Goal: Check status: Check status

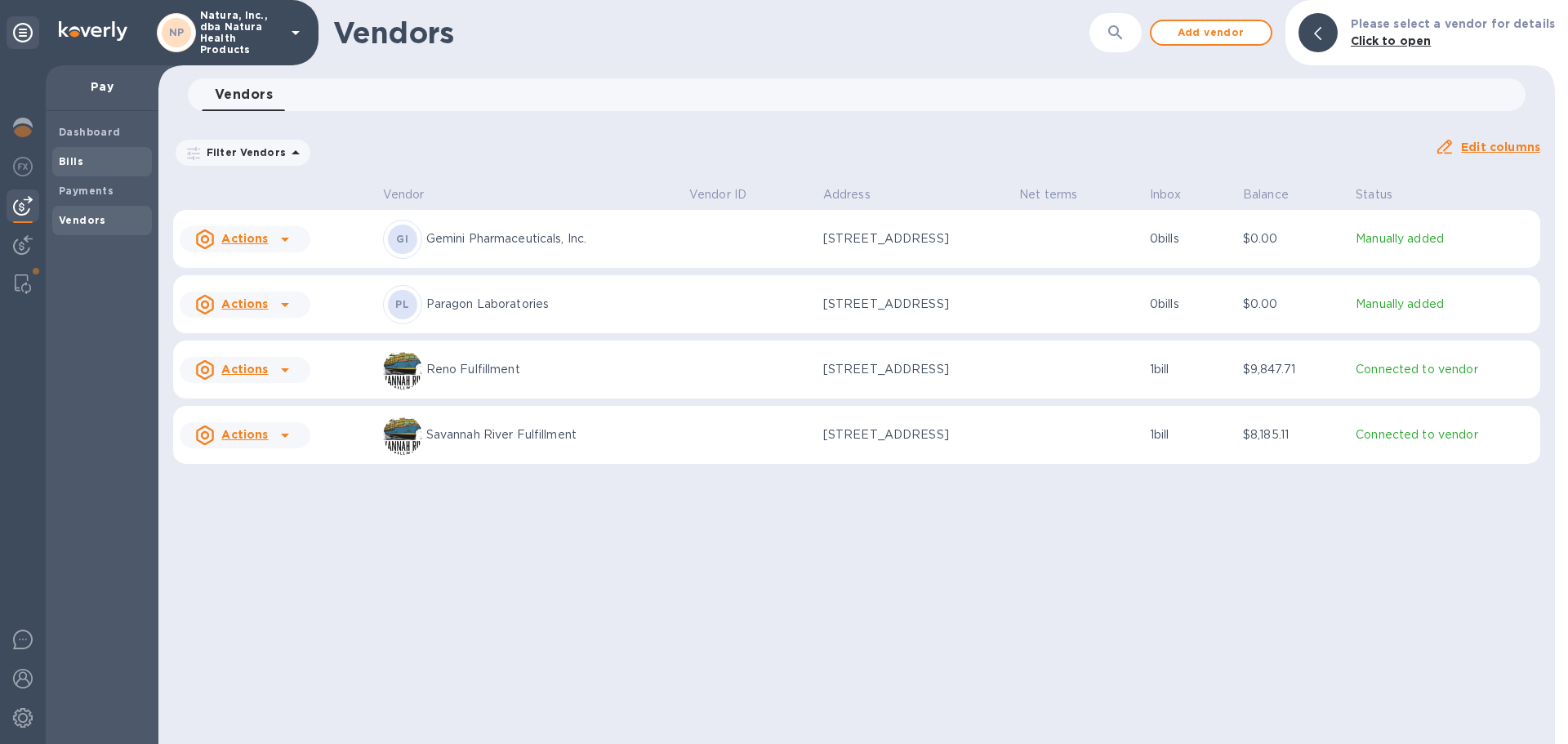
click at [77, 161] on b "Bills" at bounding box center [71, 160] width 24 height 12
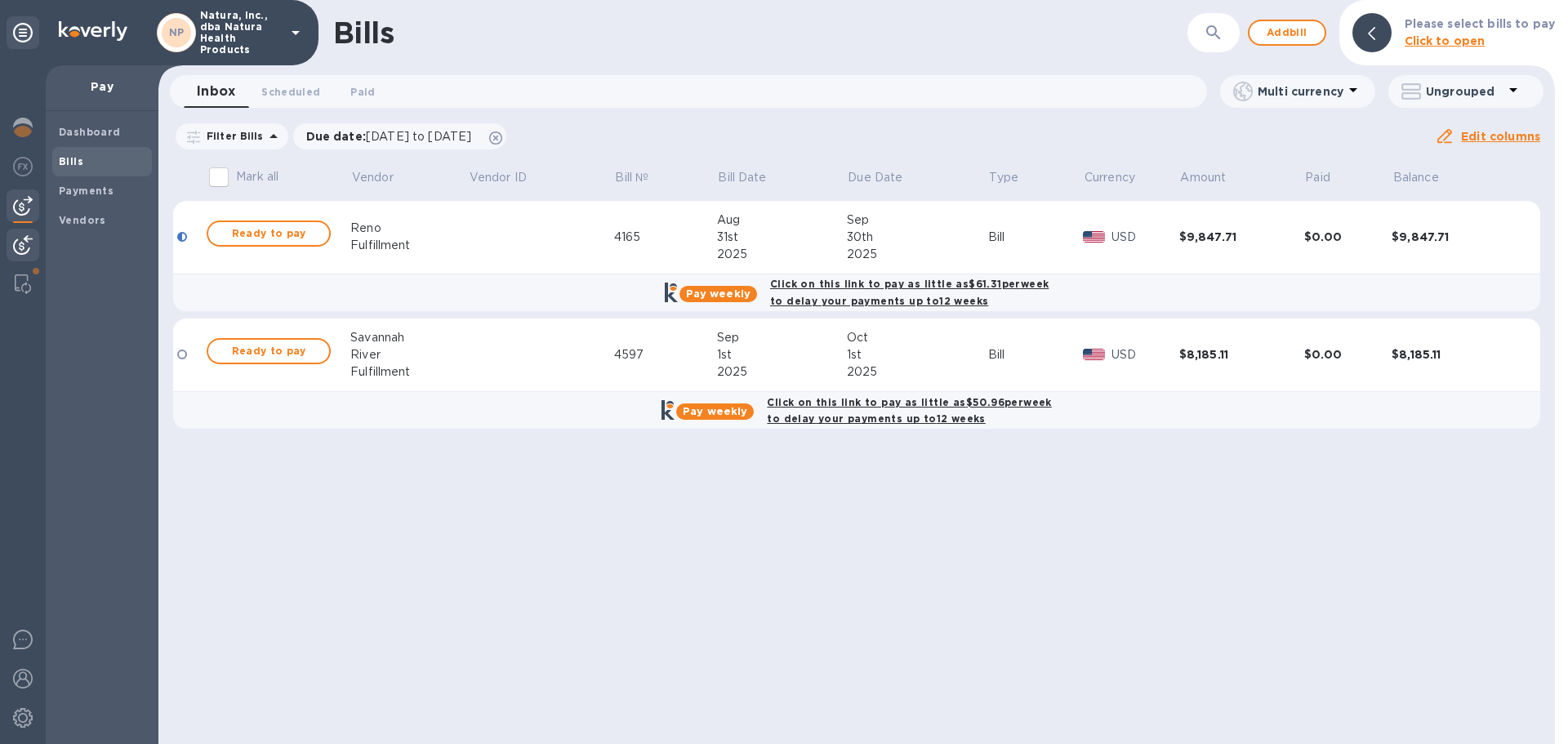
click at [26, 238] on img at bounding box center [22, 244] width 20 height 20
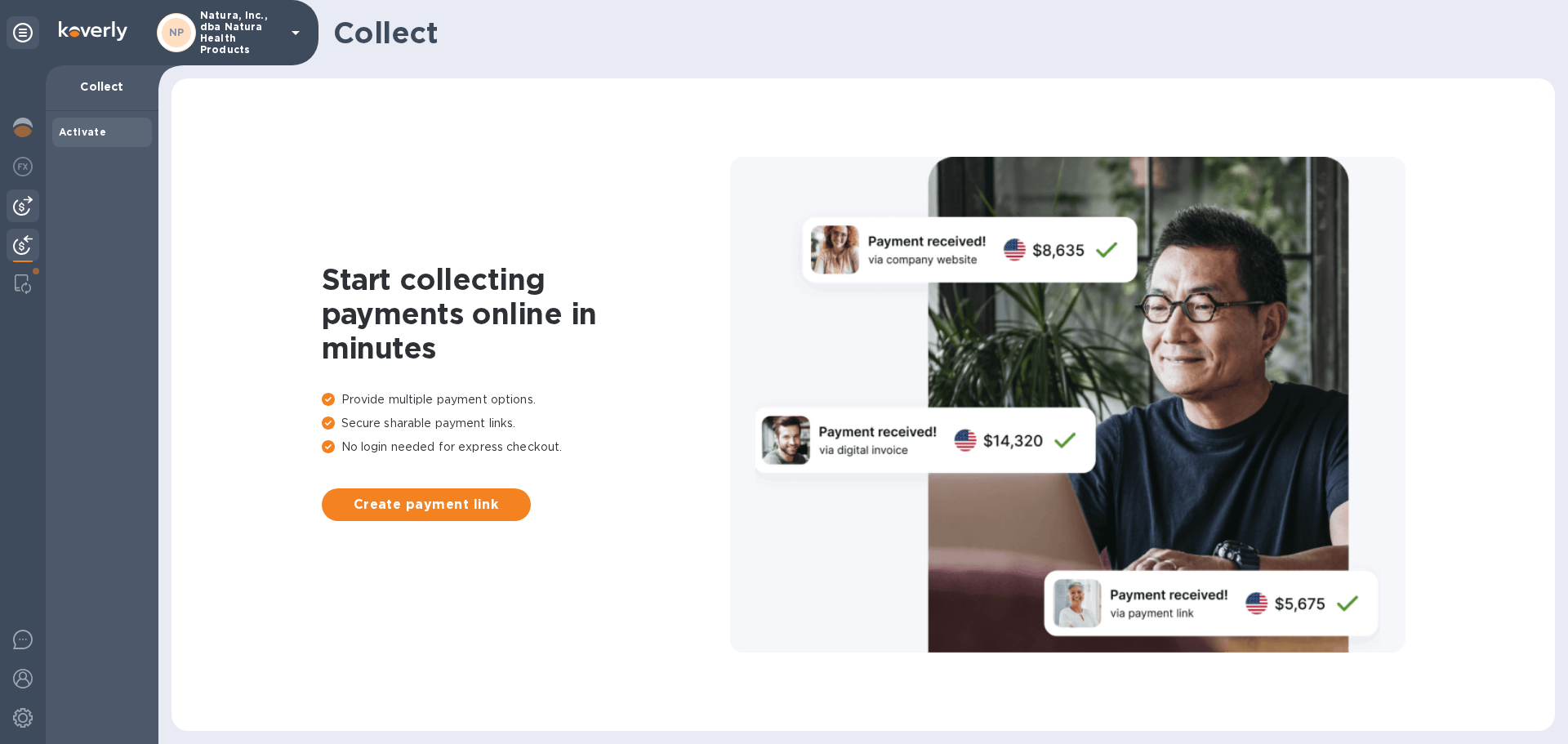
click at [23, 207] on img at bounding box center [22, 205] width 20 height 20
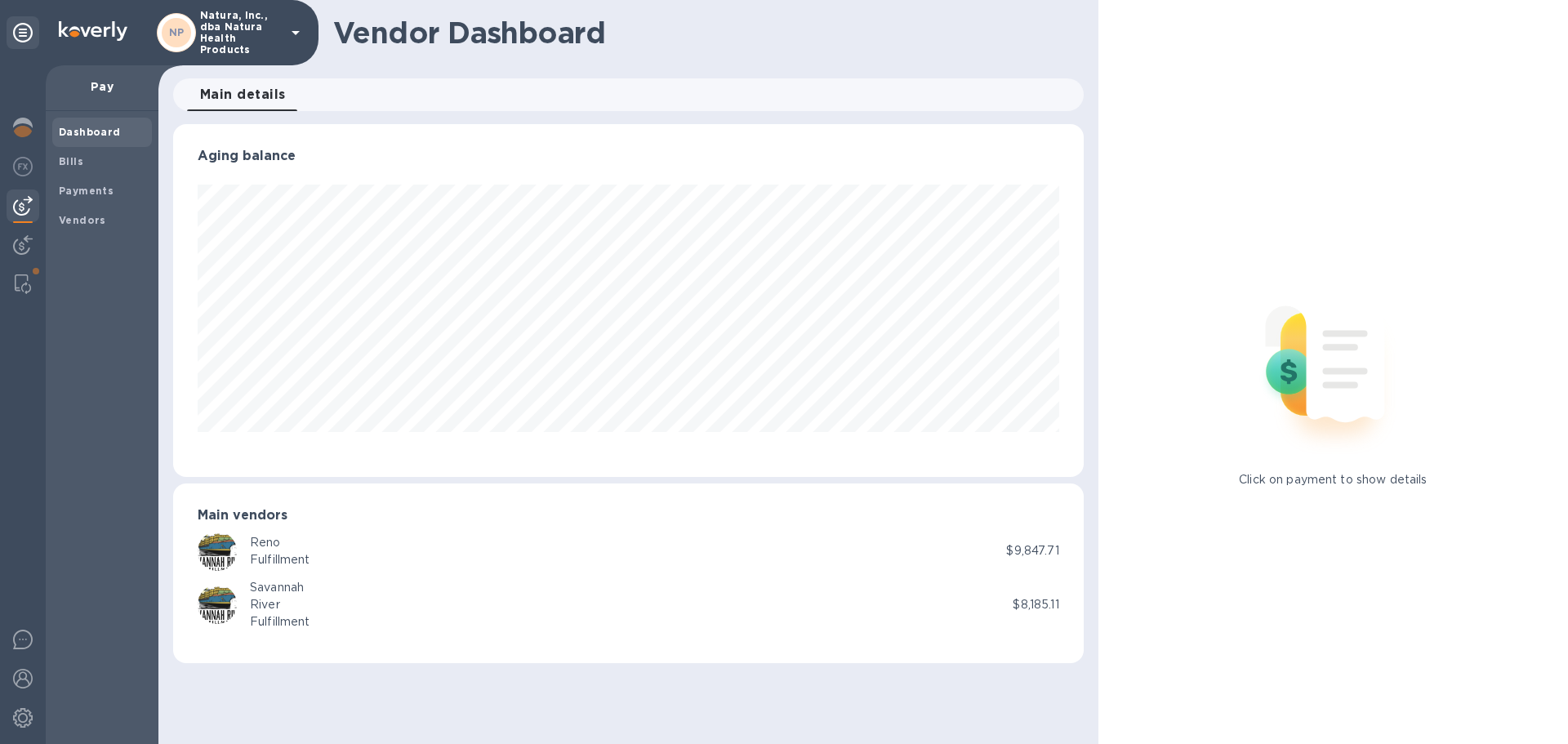
scroll to position [352, 910]
click at [92, 157] on span "Bills" at bounding box center [102, 162] width 87 height 17
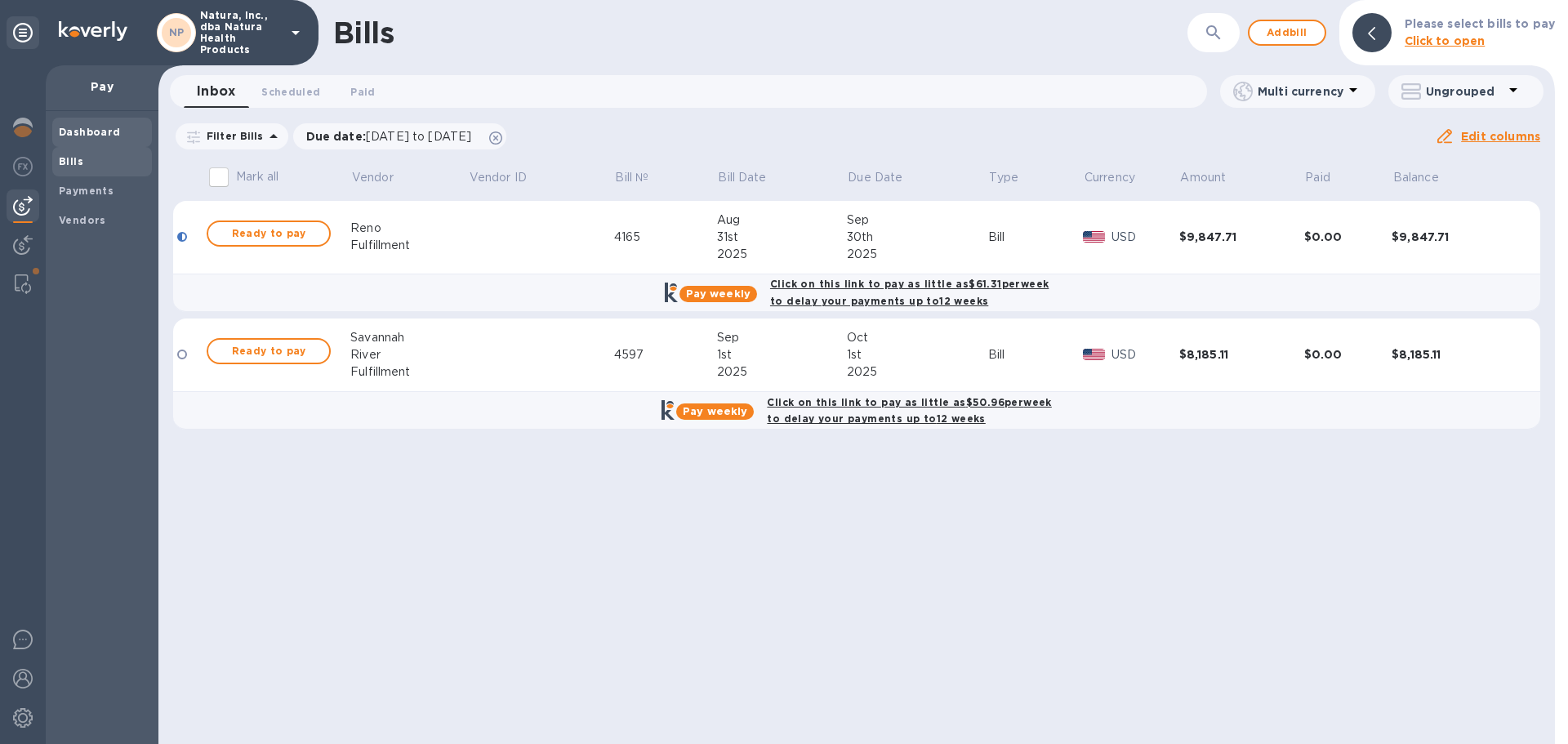
click at [102, 129] on b "Dashboard" at bounding box center [89, 131] width 62 height 12
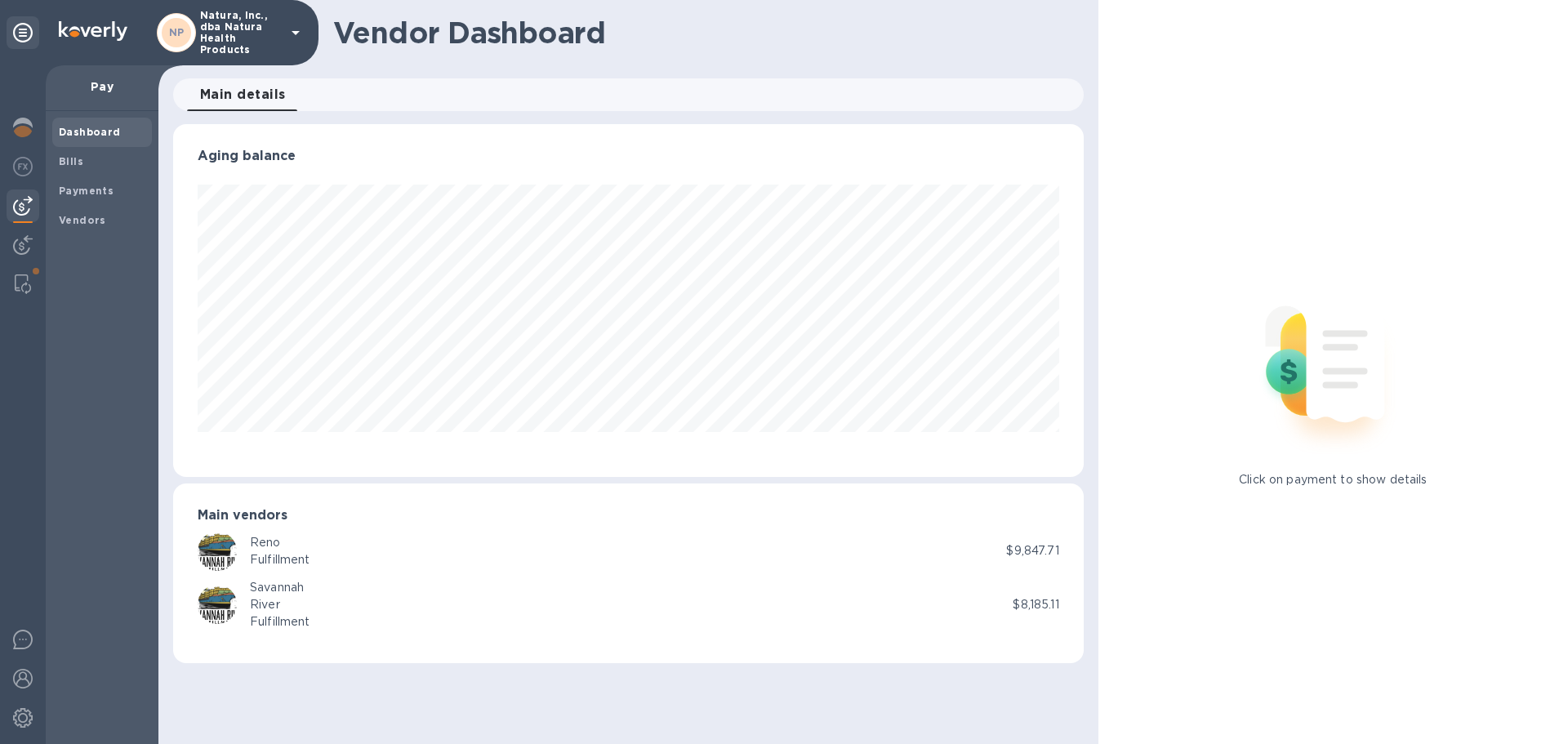
scroll to position [352, 910]
click at [226, 33] on p "Natura, Inc., dba Natura Health Products" at bounding box center [241, 33] width 82 height 46
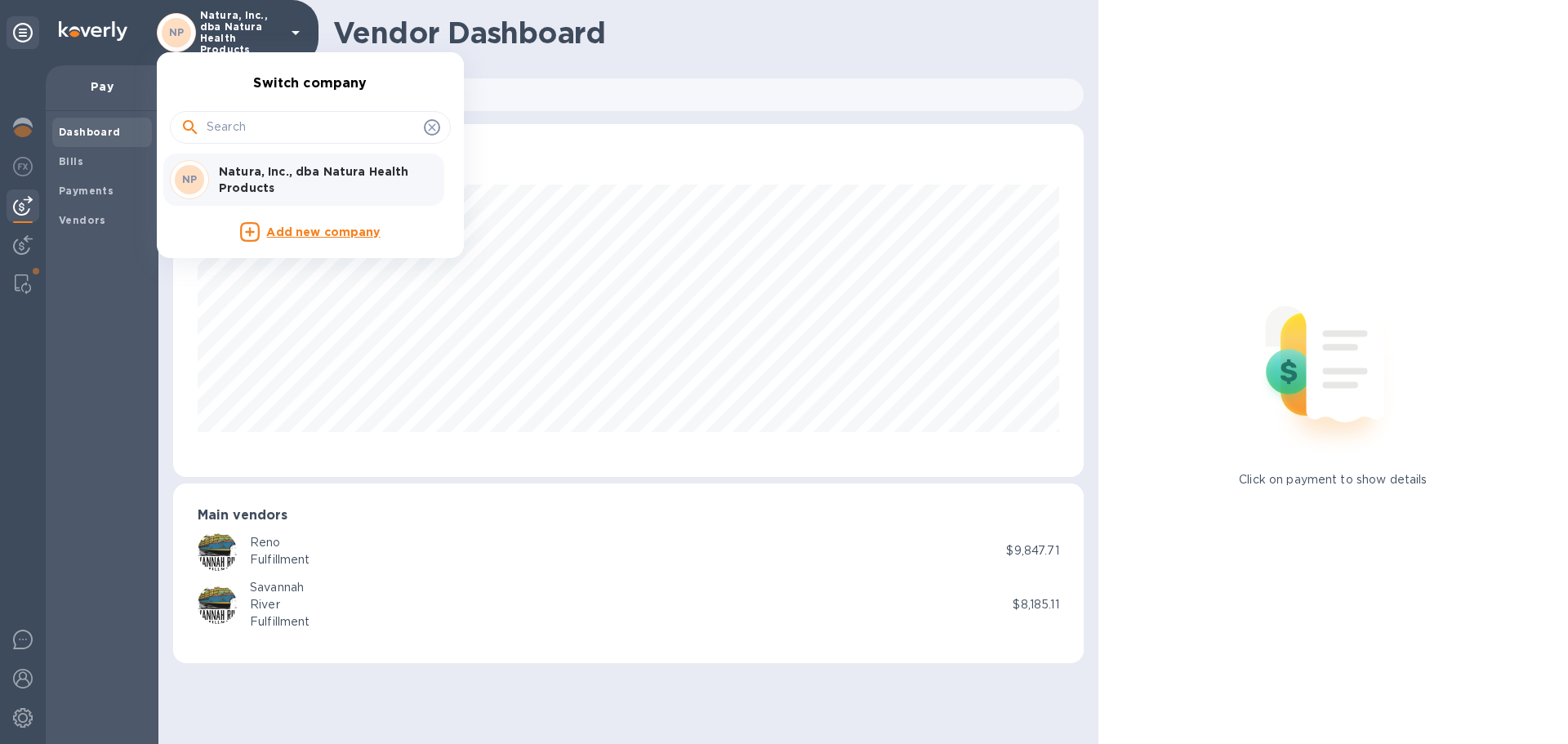
click at [102, 307] on div at bounding box center [784, 372] width 1568 height 744
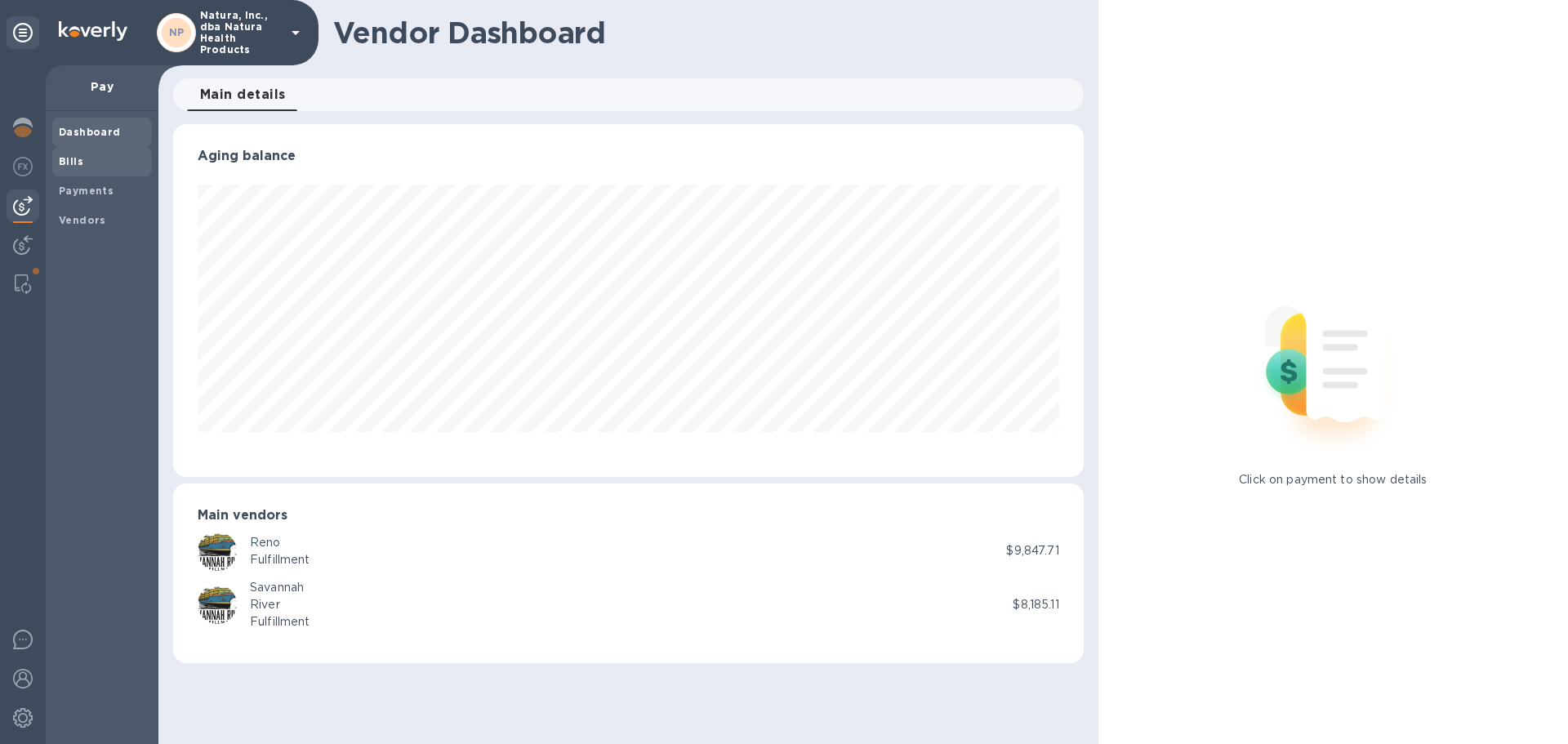
click at [107, 154] on span "Bills" at bounding box center [102, 162] width 87 height 17
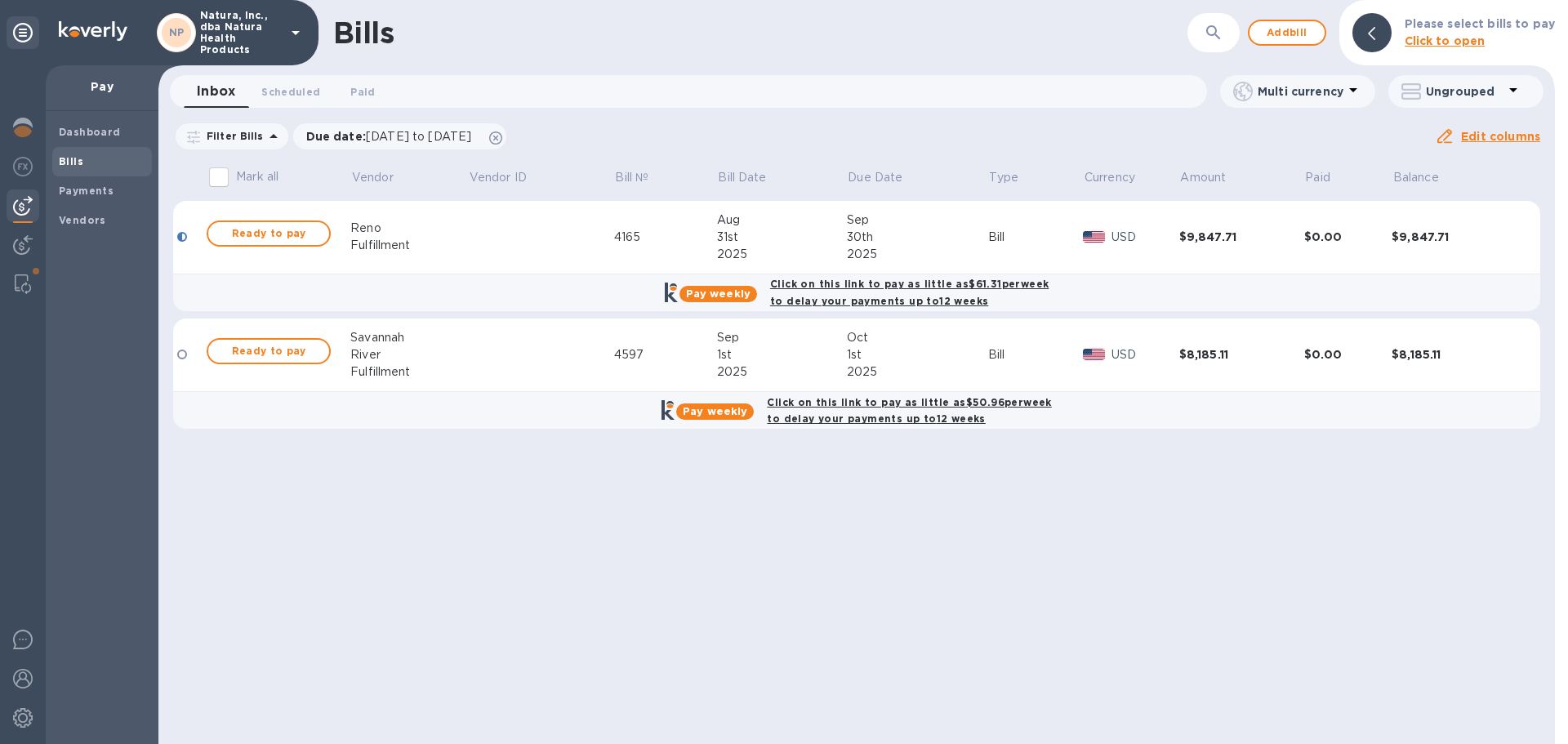
click at [48, 282] on div "Dashboard Bills Payments Vendors" at bounding box center [102, 427] width 113 height 633
click at [29, 281] on img at bounding box center [23, 283] width 17 height 20
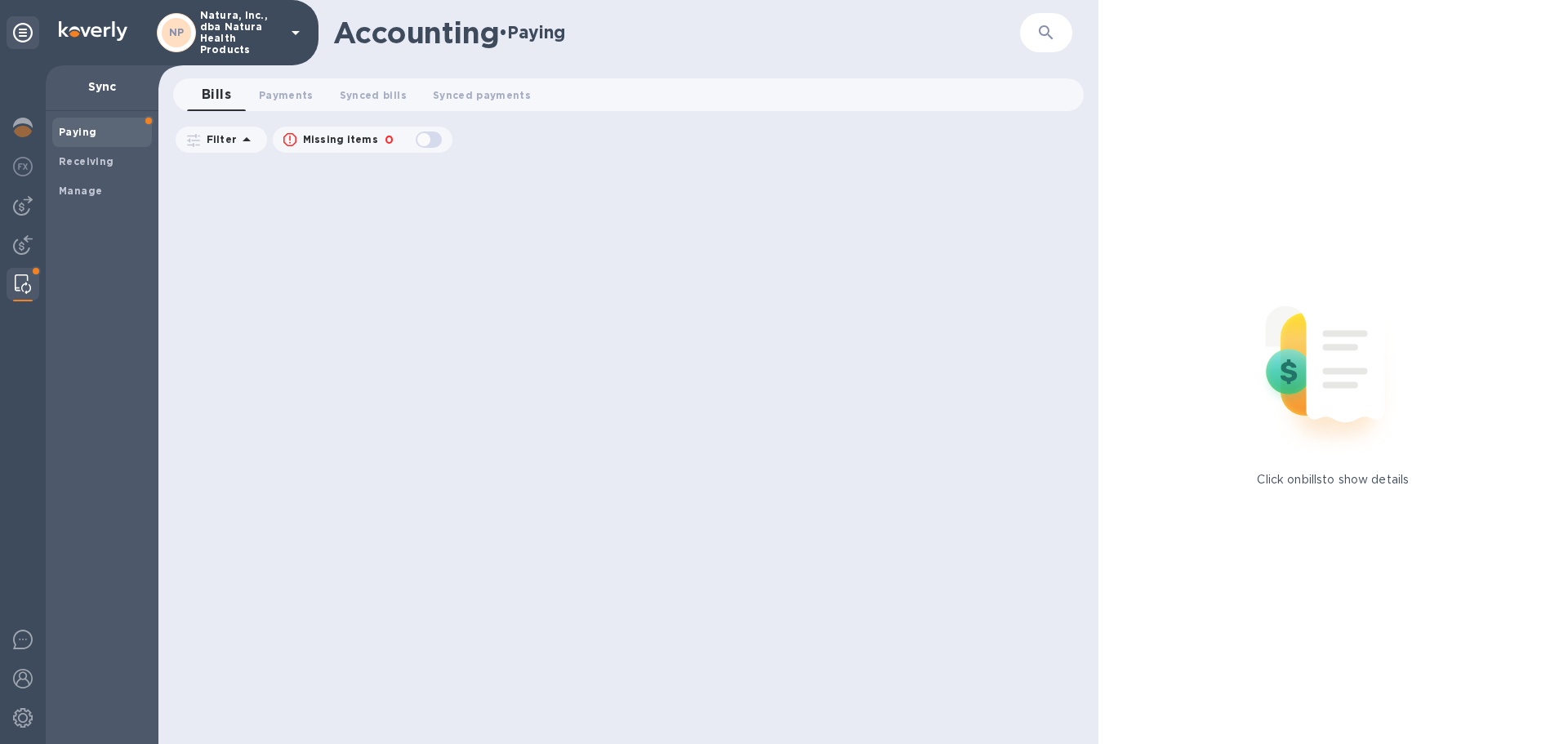
click at [220, 91] on span "Bills 0" at bounding box center [216, 94] width 30 height 23
click at [217, 93] on span "Bills 0" at bounding box center [216, 94] width 30 height 23
click at [252, 23] on p "Natura, Inc., dba Natura Health Products" at bounding box center [241, 33] width 82 height 46
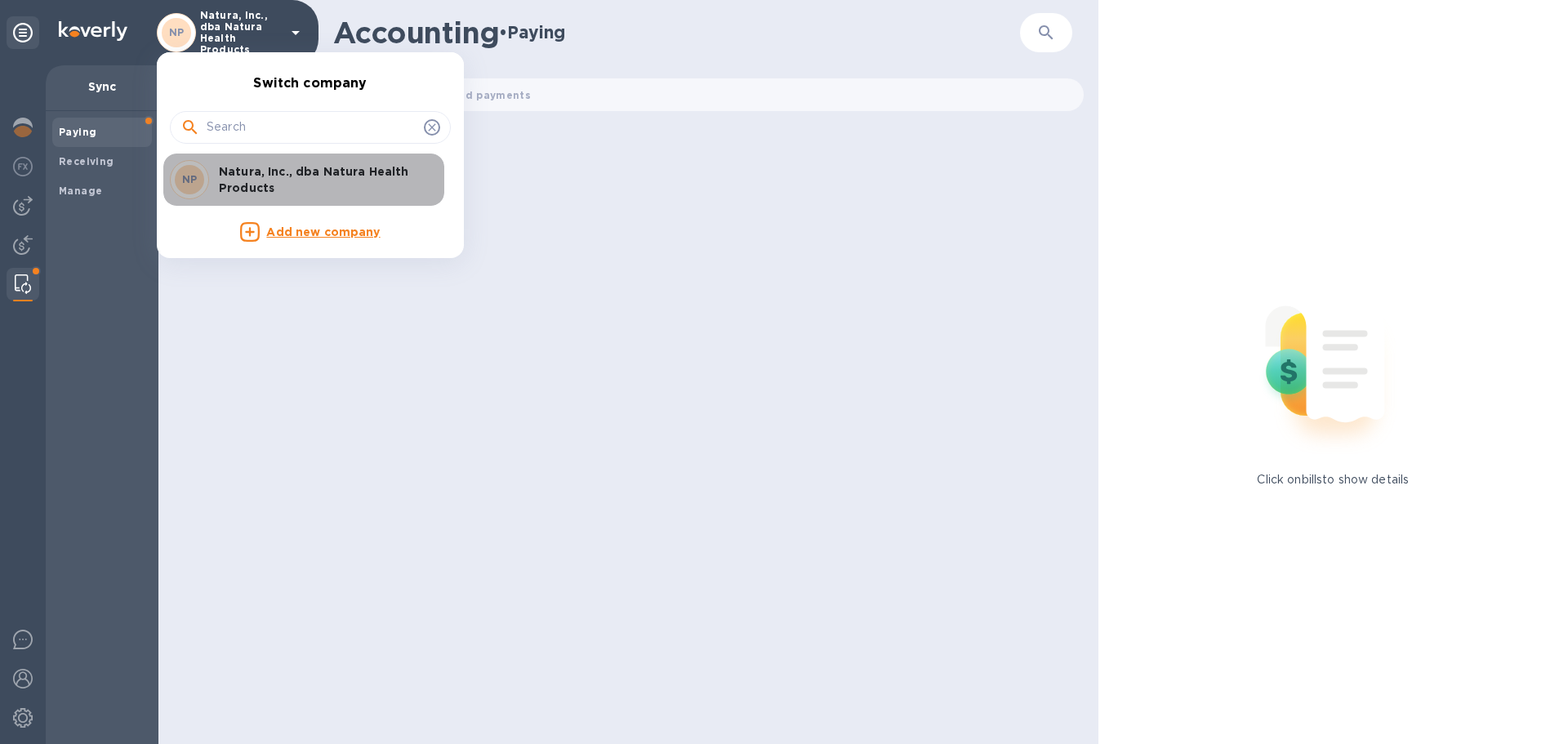
click at [299, 180] on p "Natura, Inc., dba Natura Health Products" at bounding box center [322, 179] width 206 height 33
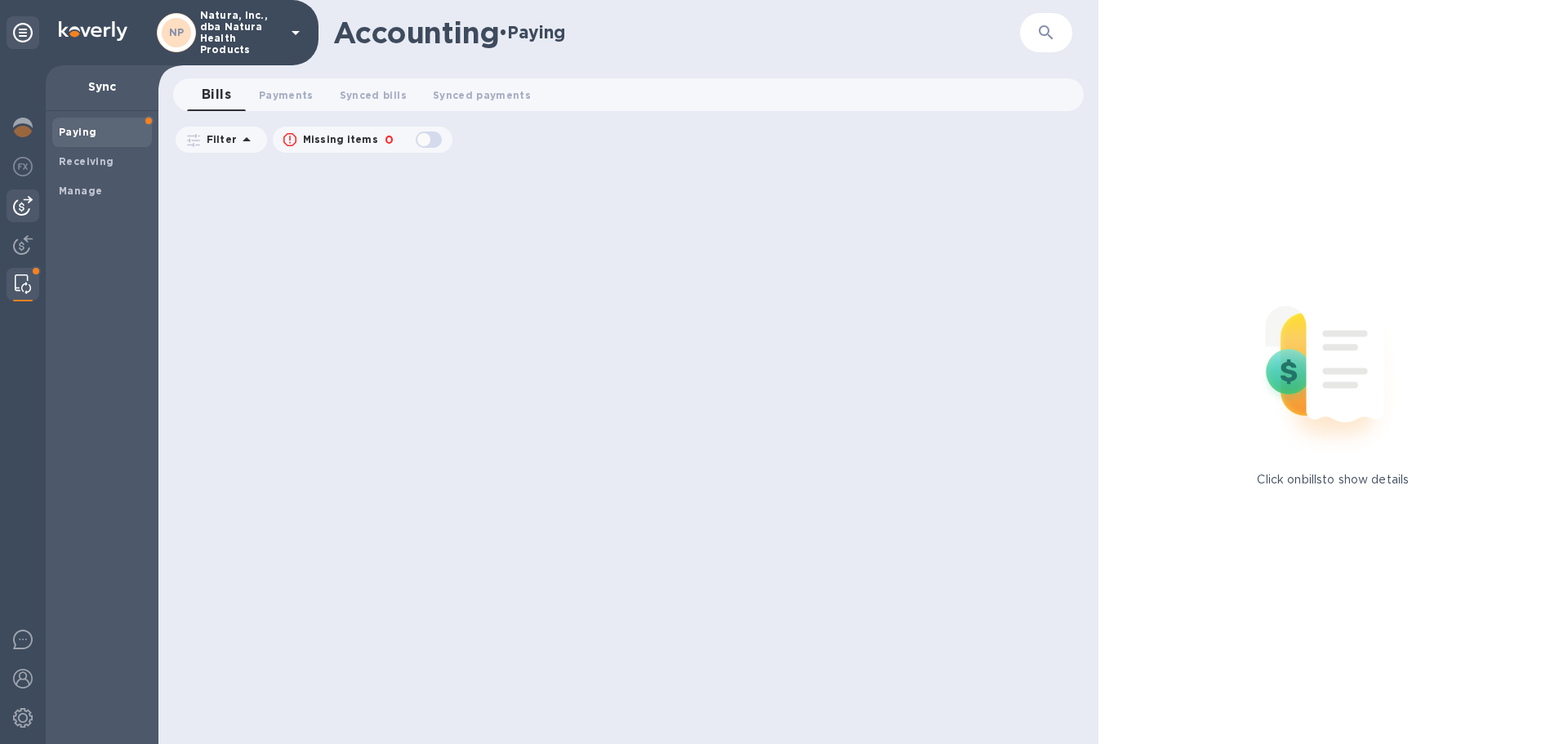
click at [17, 198] on img at bounding box center [22, 205] width 20 height 20
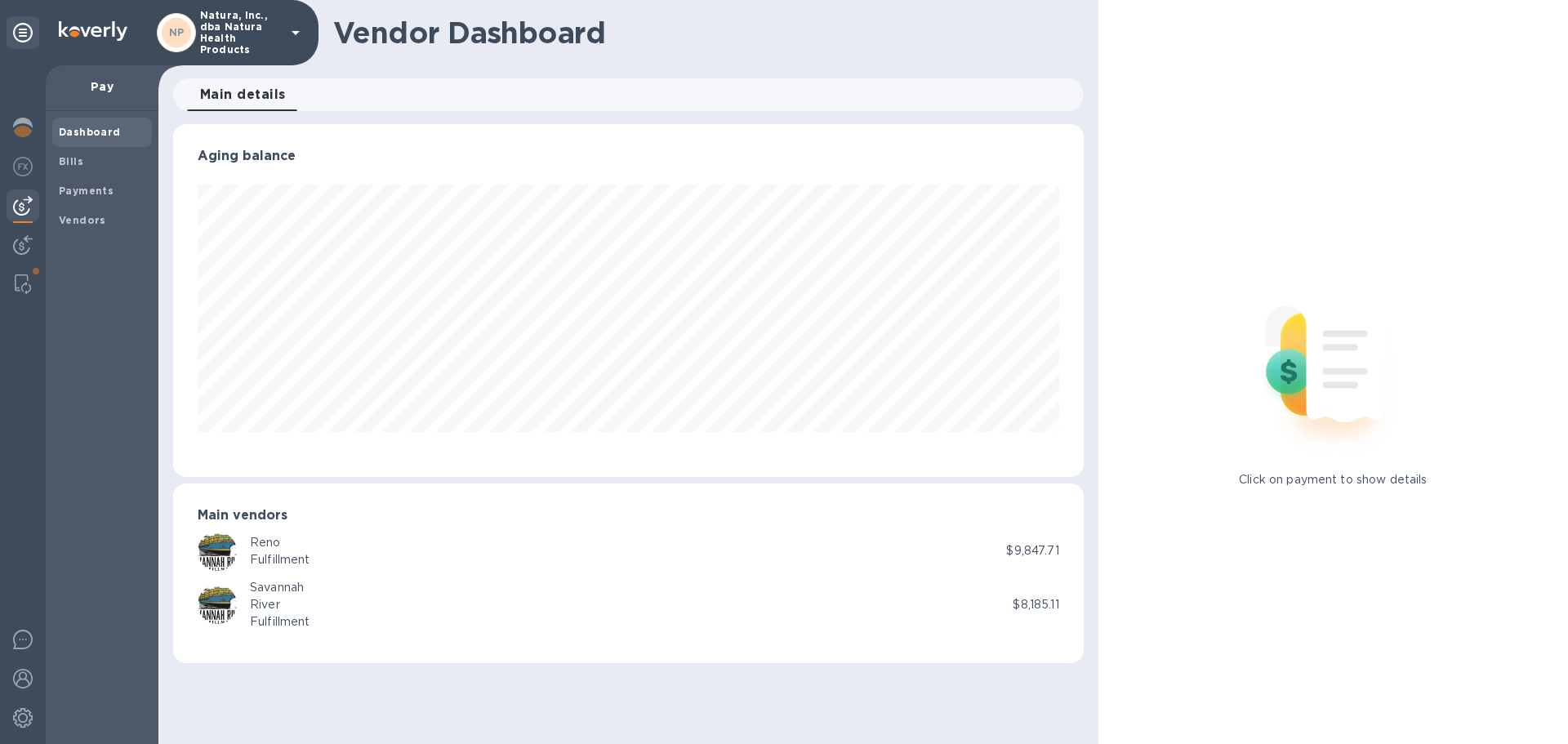
scroll to position [352, 910]
click at [33, 165] on div at bounding box center [22, 168] width 33 height 36
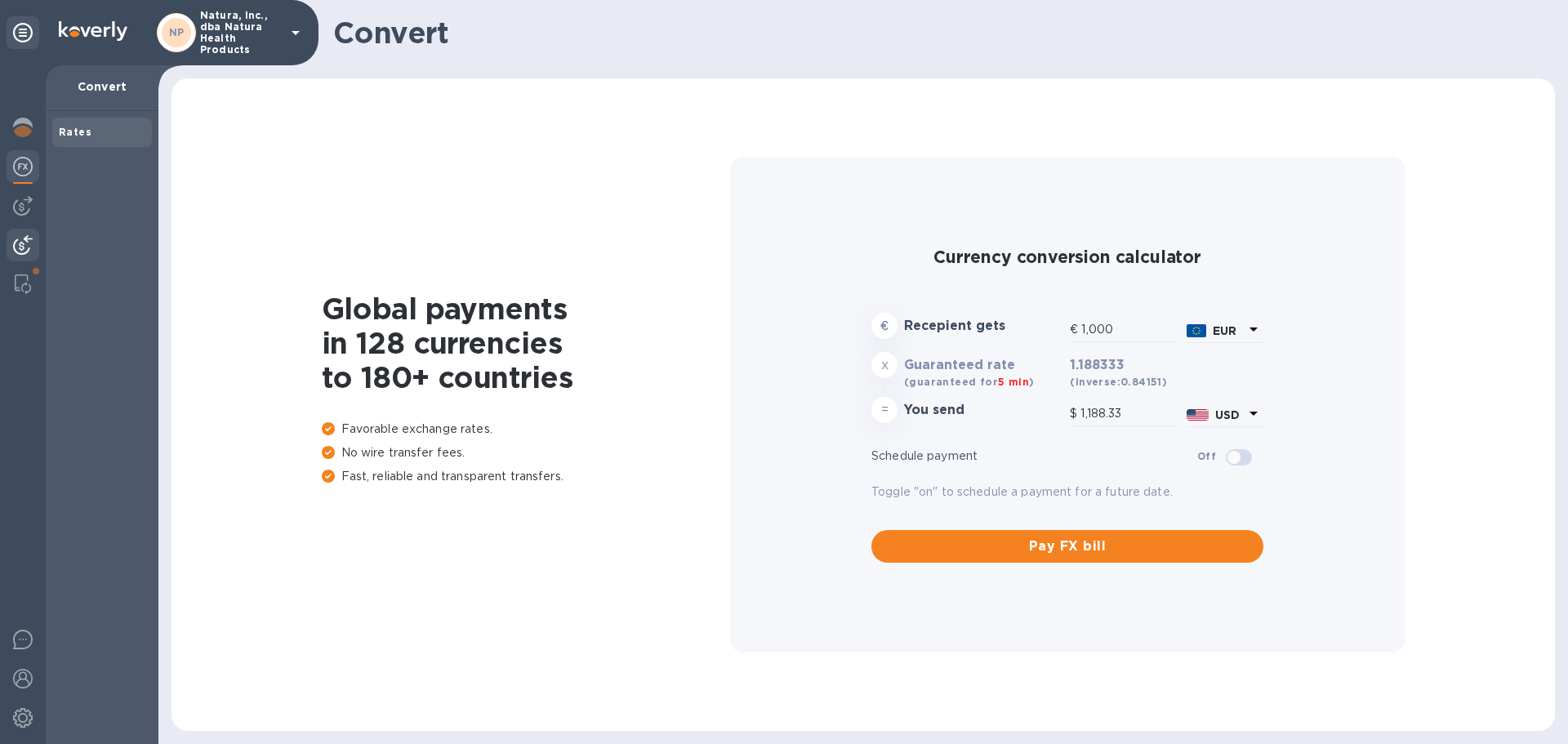
click at [33, 247] on div at bounding box center [22, 246] width 33 height 36
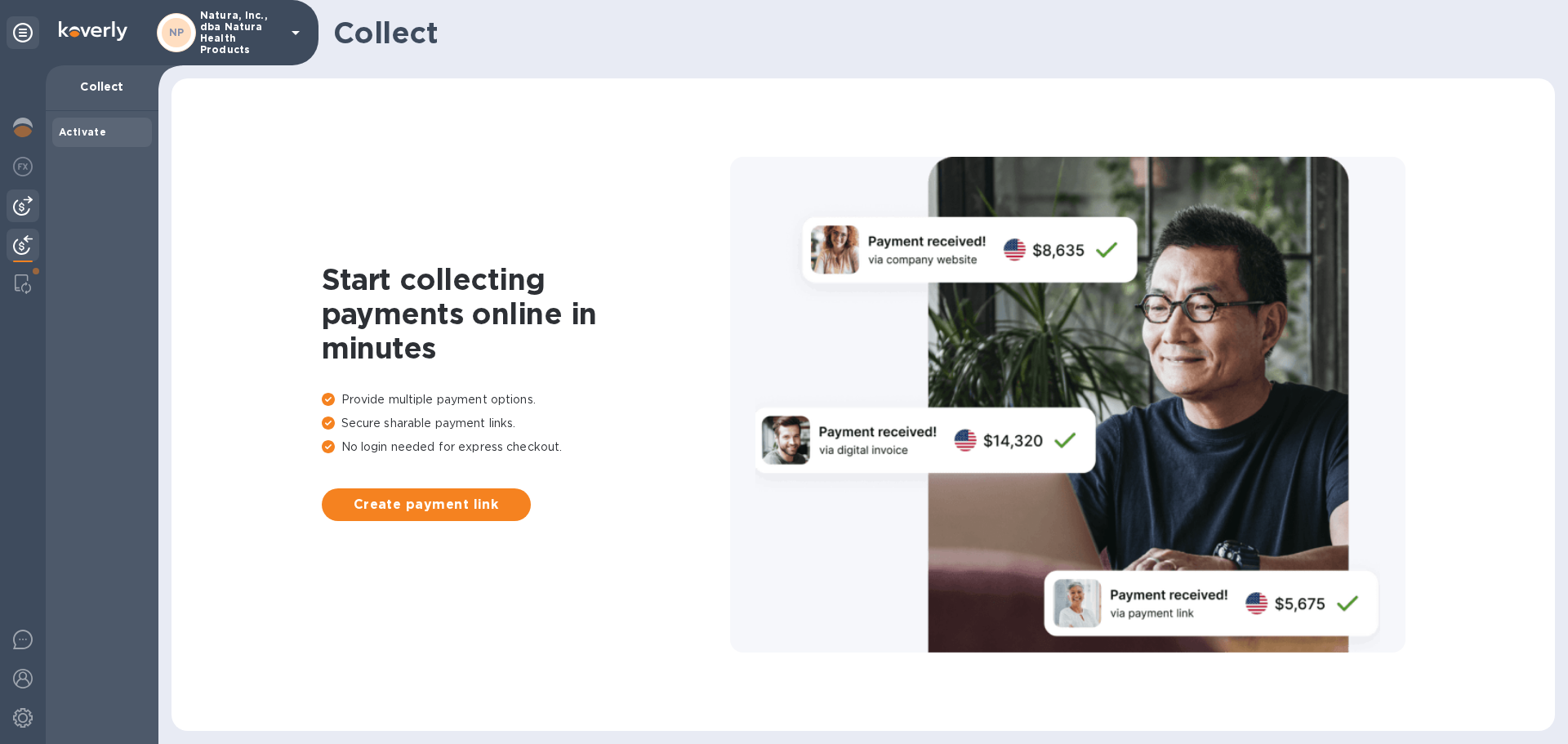
click at [34, 206] on div at bounding box center [22, 205] width 33 height 33
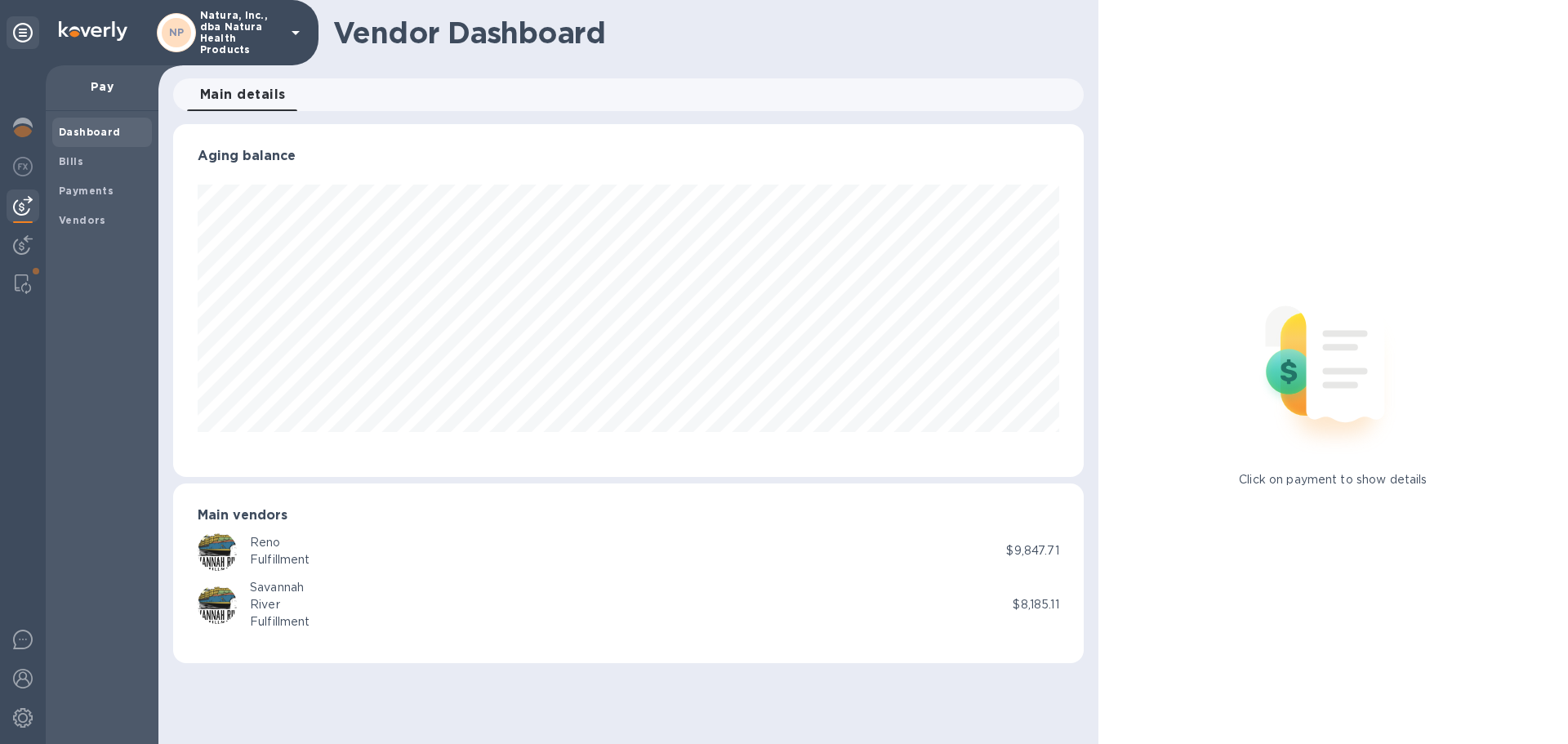
scroll to position [352, 910]
click at [10, 716] on div at bounding box center [22, 719] width 33 height 36
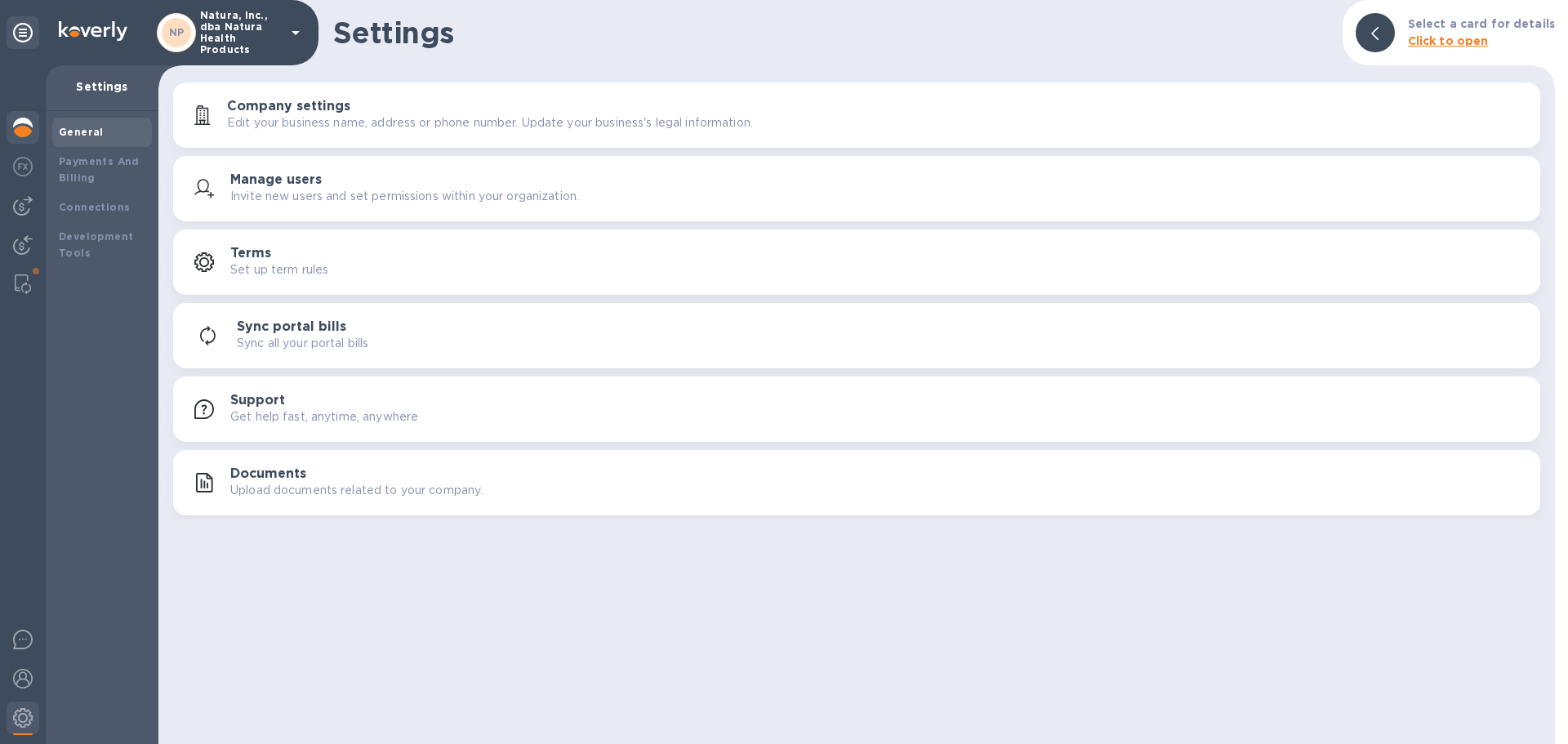
click at [22, 130] on img at bounding box center [22, 127] width 20 height 20
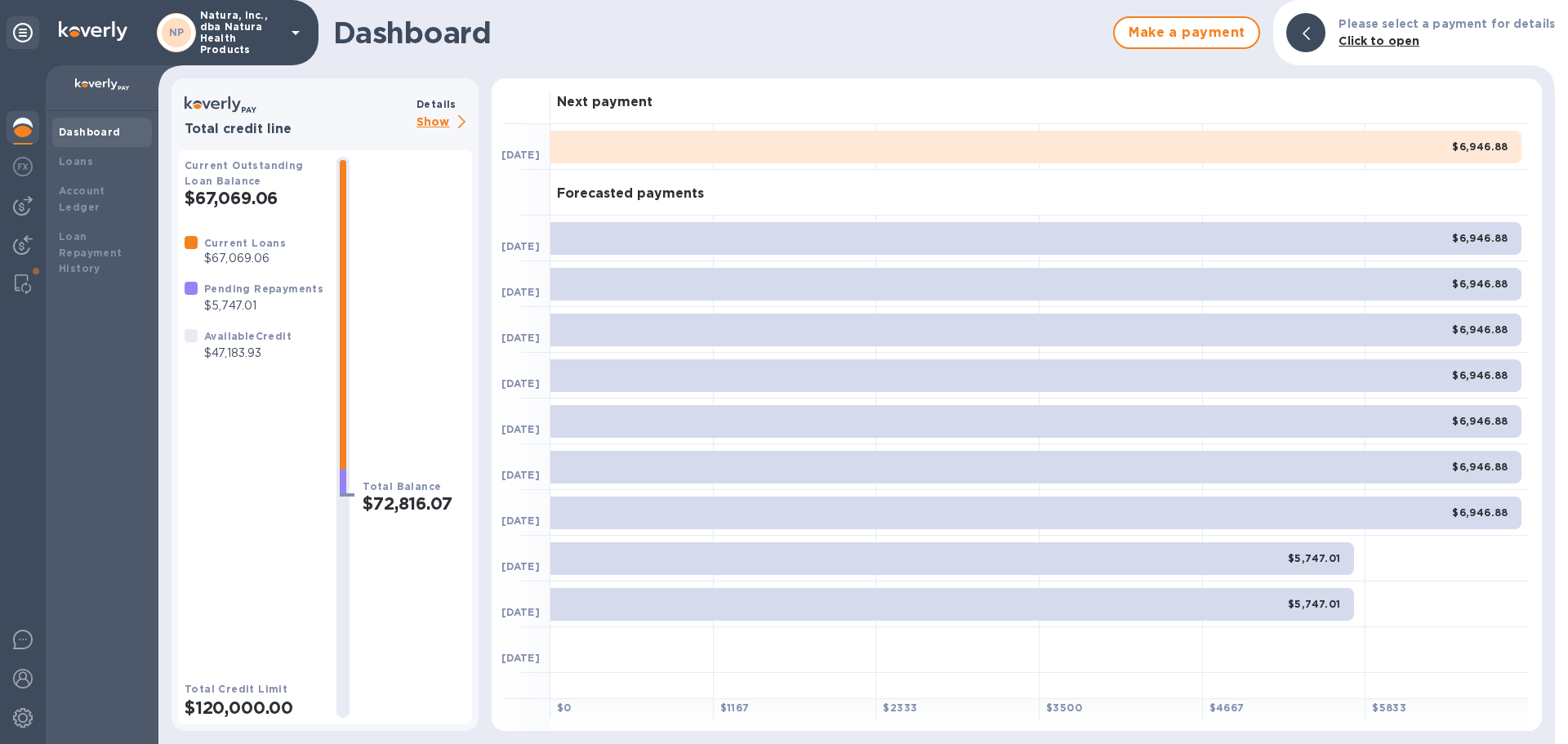
click at [431, 120] on p "Show" at bounding box center [445, 123] width 56 height 21
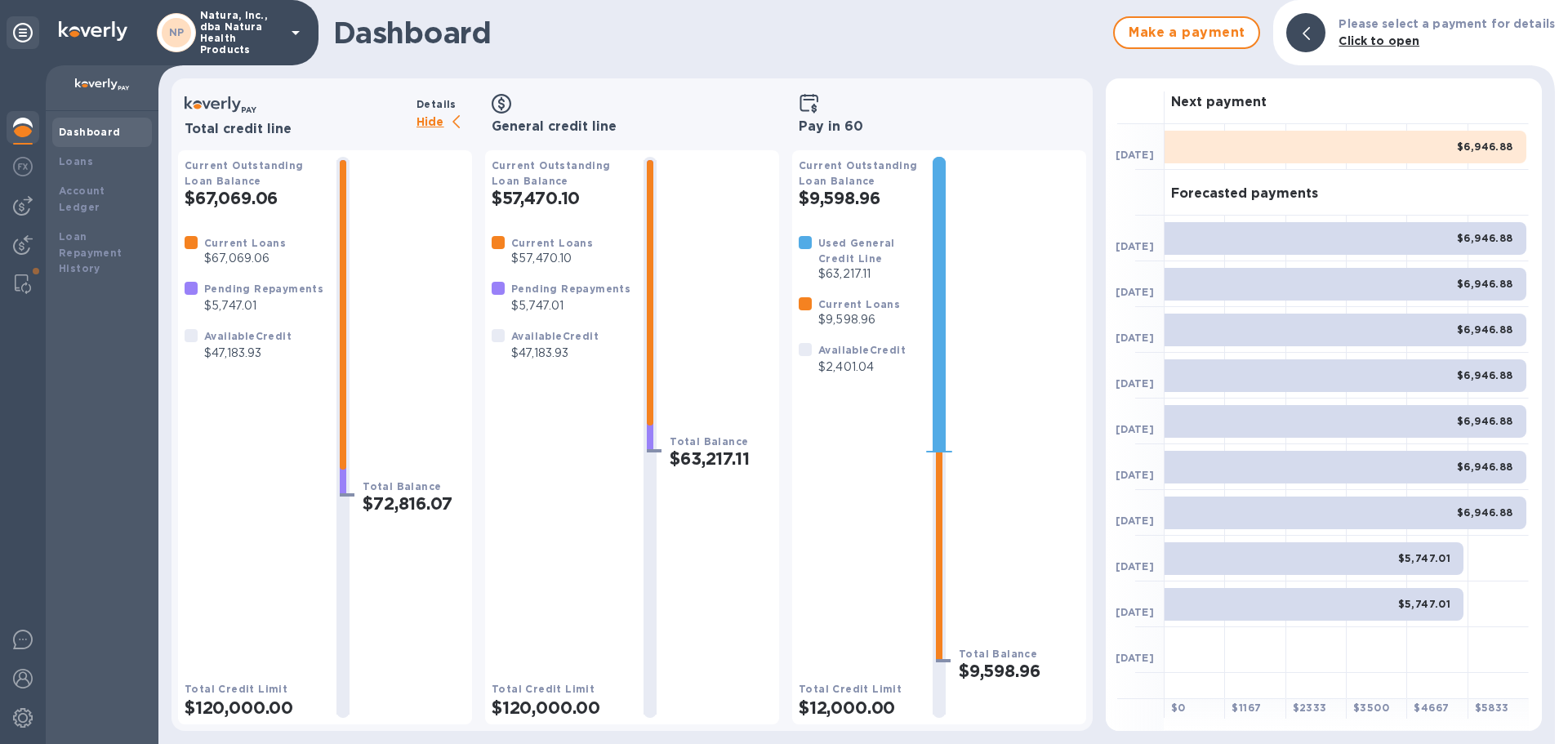
click at [1013, 671] on h2 "$9,598.96" at bounding box center [1019, 671] width 121 height 21
click at [851, 178] on b "Current Outstanding Loan Balance" at bounding box center [859, 173] width 119 height 28
click at [828, 127] on h3 "Pay in 60" at bounding box center [939, 127] width 281 height 16
click at [985, 673] on h2 "$9,598.96" at bounding box center [1019, 671] width 121 height 21
click at [806, 107] on icon at bounding box center [809, 103] width 21 height 20
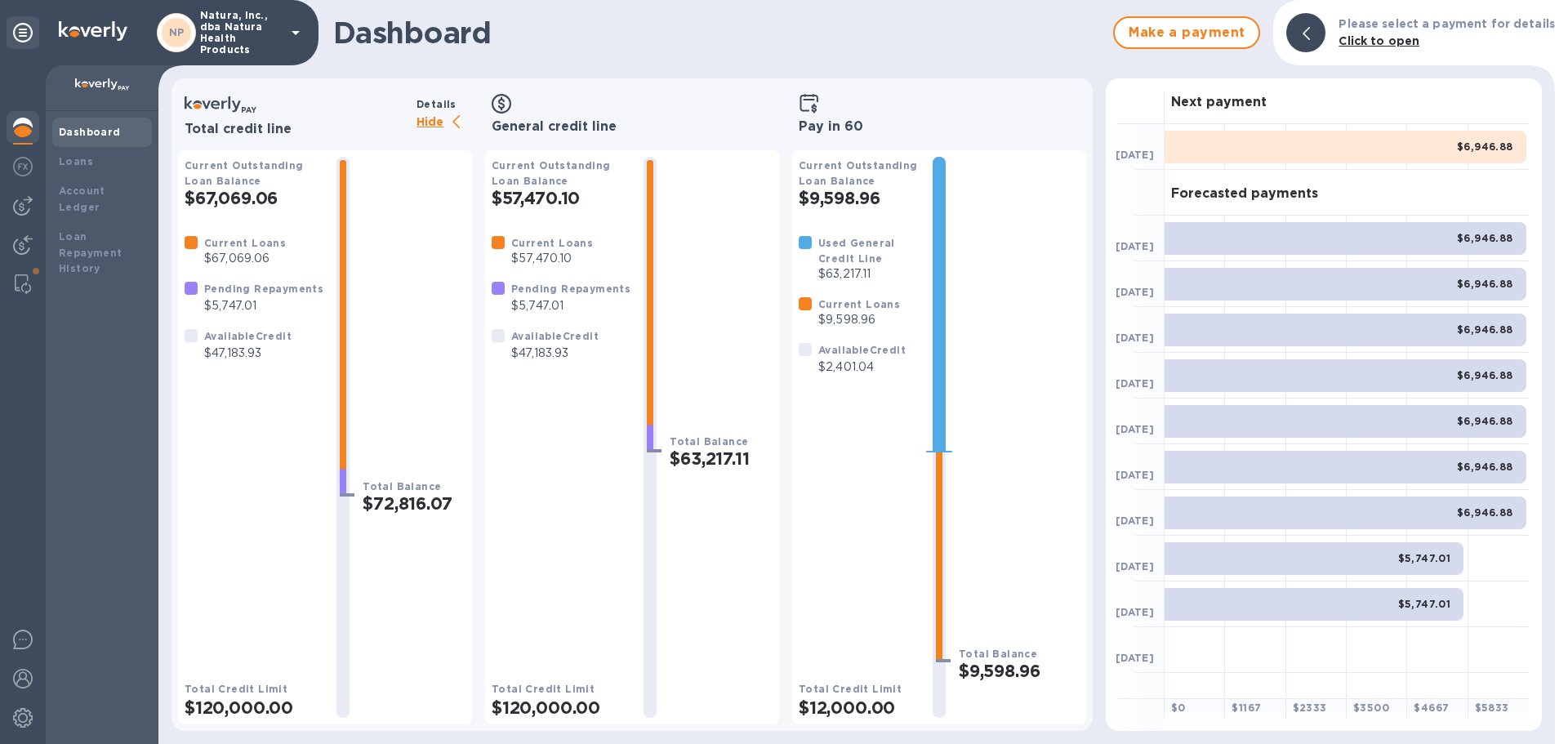
drag, startPoint x: 806, startPoint y: 100, endPoint x: 818, endPoint y: 117, distance: 20.8
click at [811, 109] on icon at bounding box center [809, 103] width 21 height 20
click at [829, 131] on h3 "Pay in 60" at bounding box center [939, 127] width 281 height 16
click at [1183, 23] on span "Make a payment" at bounding box center [1187, 33] width 117 height 20
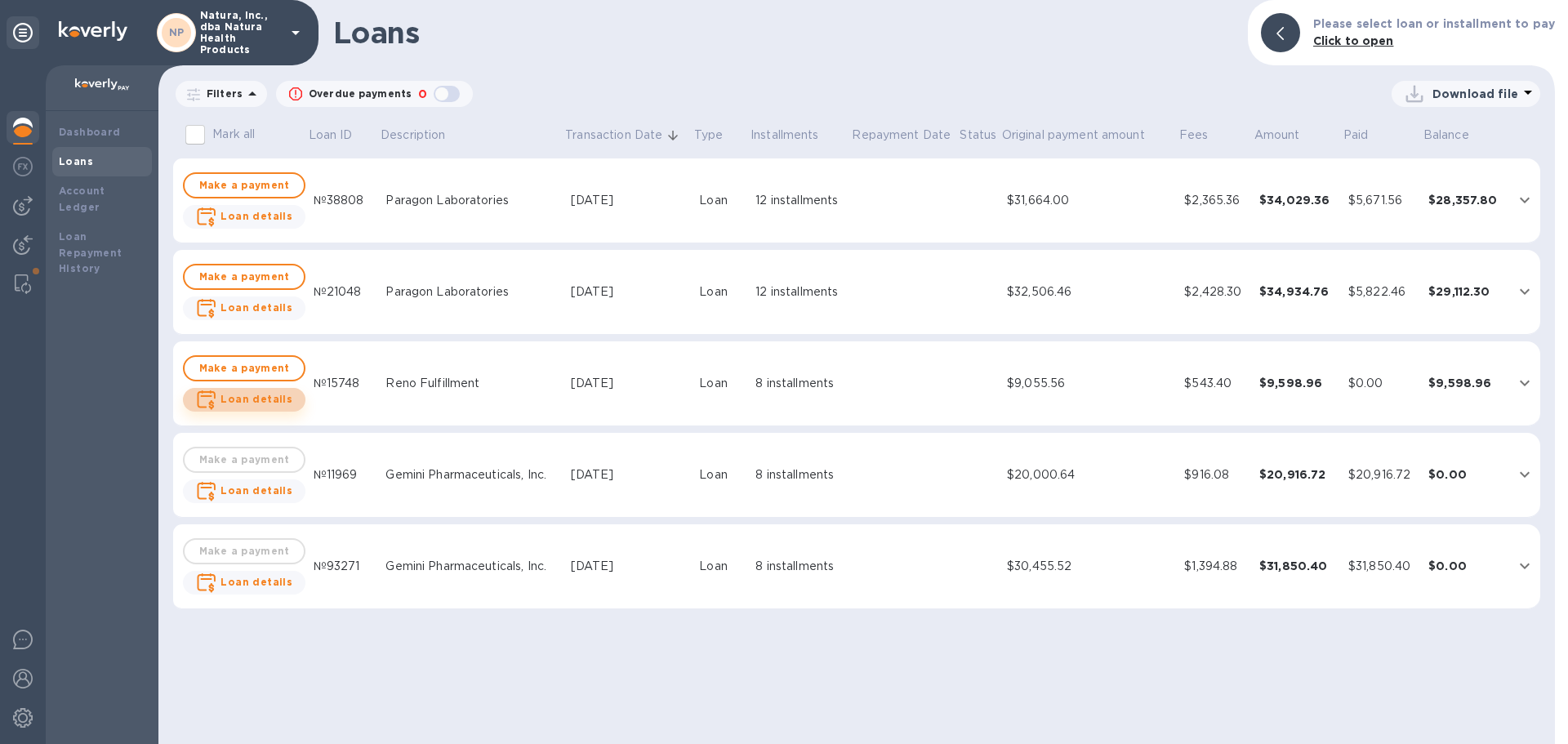
click at [249, 392] on span "Loan details" at bounding box center [255, 400] width 72 height 17
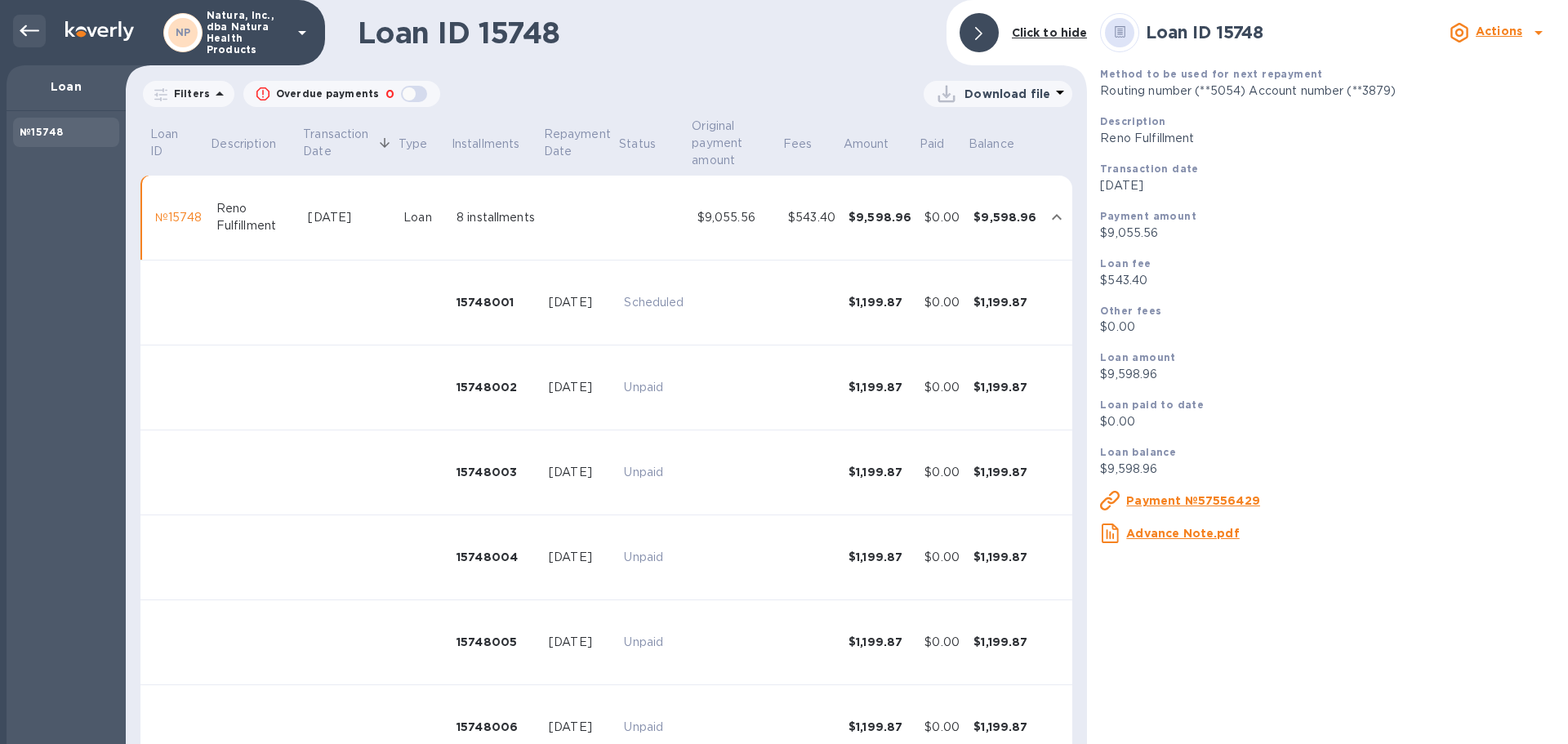
click at [31, 29] on icon at bounding box center [29, 31] width 20 height 20
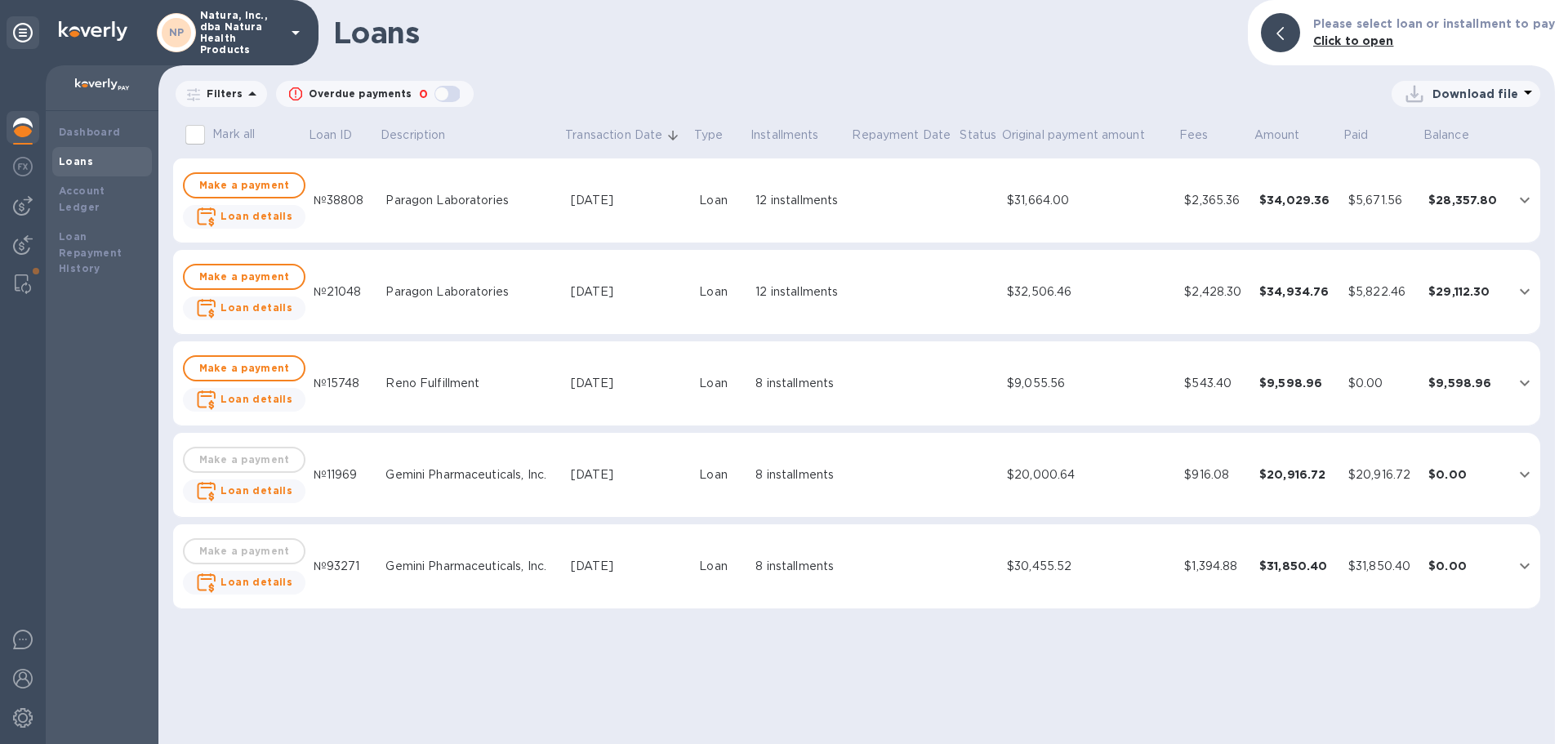
click at [1523, 381] on icon "expand row" at bounding box center [1524, 382] width 20 height 20
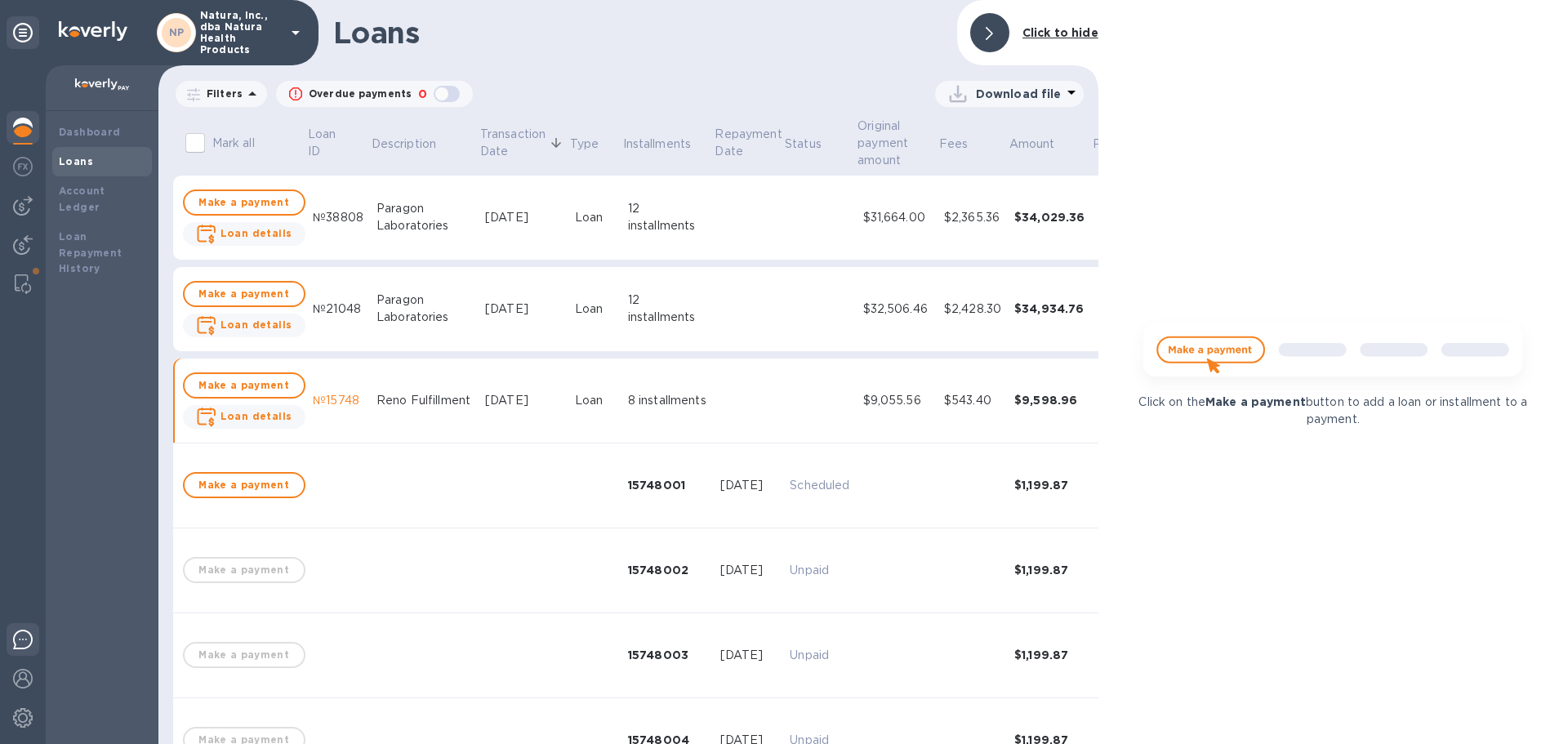
click at [21, 641] on img at bounding box center [22, 639] width 20 height 20
